Goal: Task Accomplishment & Management: Manage account settings

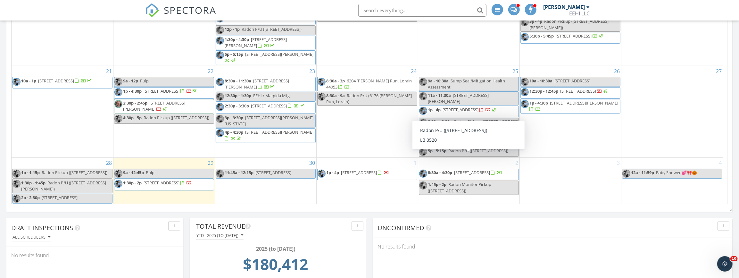
scroll to position [83, 0]
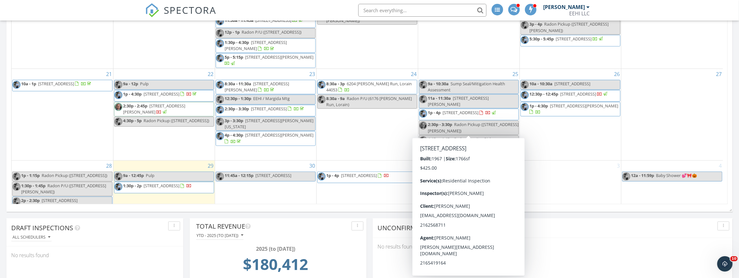
click at [456, 119] on span "1p - 4p 501 Button Rd, Bedford 44146" at bounding box center [458, 115] width 78 height 10
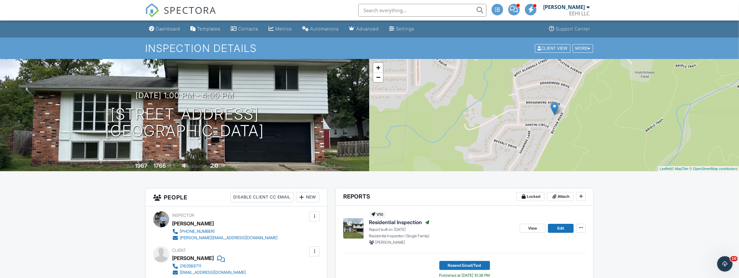
click at [172, 29] on div "Dashboard" at bounding box center [168, 28] width 24 height 5
